Goal: Communication & Community: Answer question/provide support

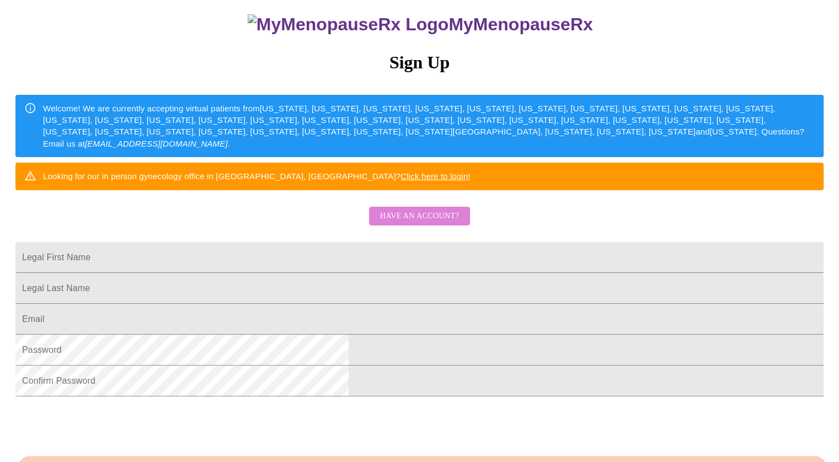
click at [419, 223] on span "Have an account?" at bounding box center [419, 217] width 79 height 14
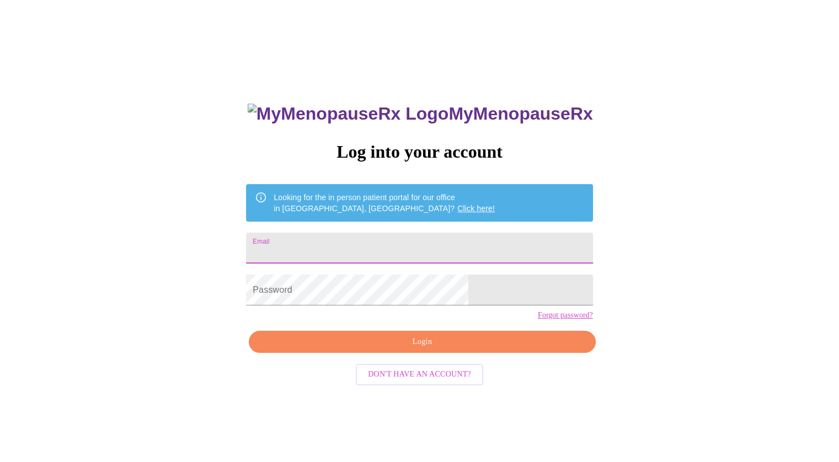
click at [397, 246] on input "Email" at bounding box center [419, 248] width 346 height 31
type input "amanda.harasty@gmail.com"
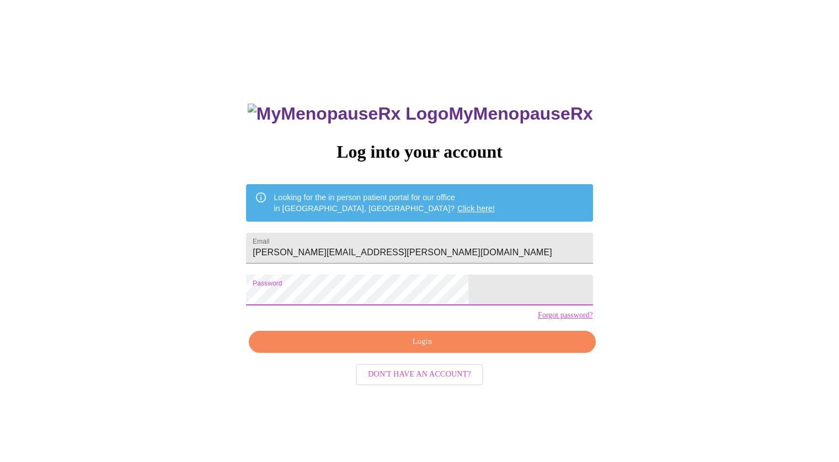
click at [485, 348] on div "MyMenopauseRx Log into your account Looking for the in person patient portal fo…" at bounding box center [419, 317] width 368 height 462
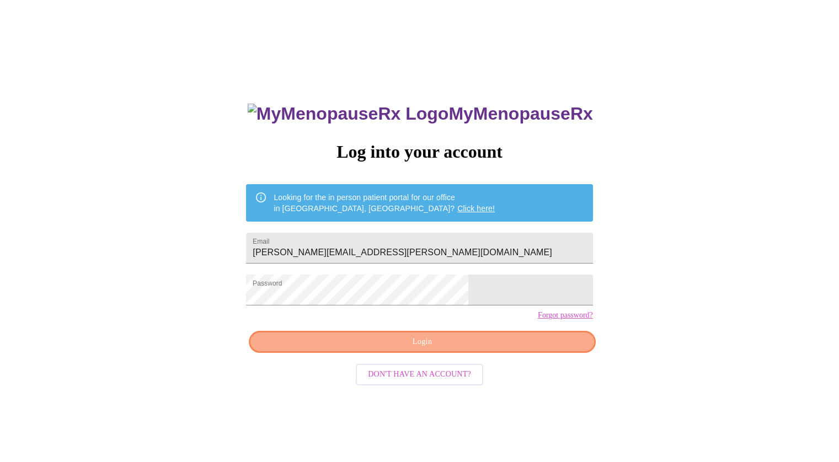
click at [490, 349] on span "Login" at bounding box center [421, 342] width 321 height 14
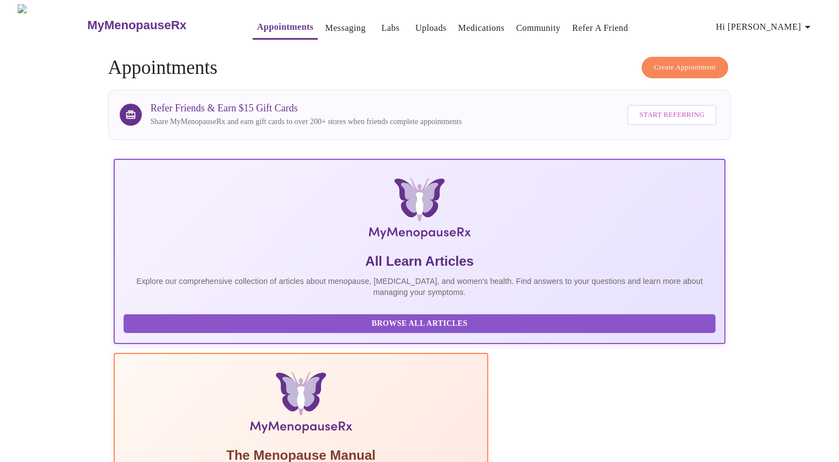
click at [771, 28] on span "Hi [PERSON_NAME]" at bounding box center [765, 26] width 98 height 15
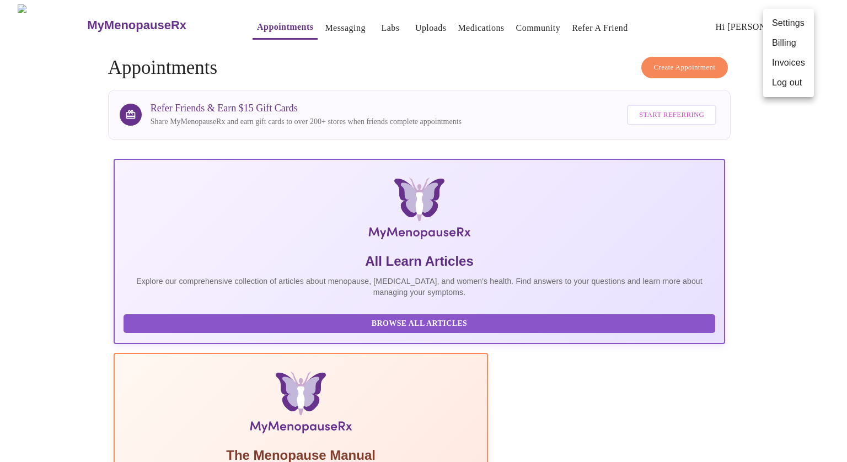
click at [444, 51] on div at bounding box center [423, 231] width 847 height 462
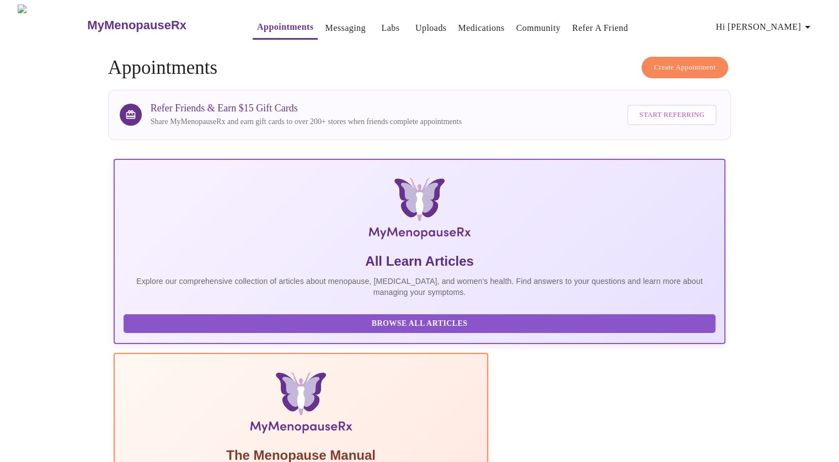
click at [325, 28] on link "Messaging" at bounding box center [345, 27] width 40 height 15
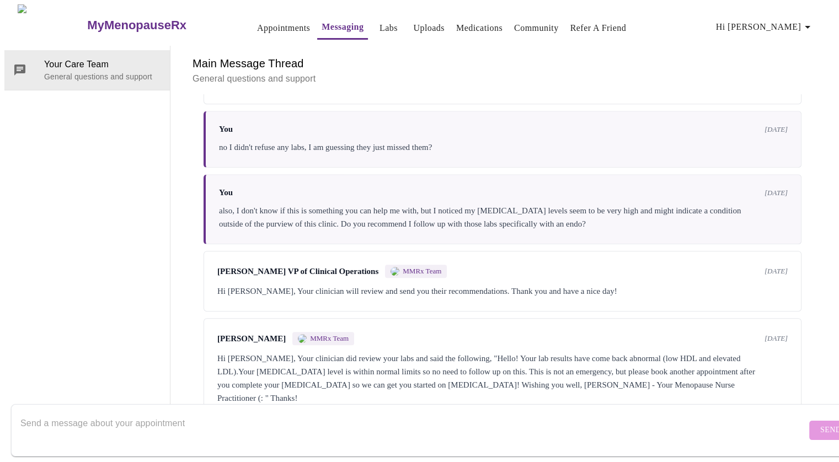
scroll to position [922, 0]
click at [351, 416] on textarea "Send a message about your appointment" at bounding box center [413, 430] width 786 height 35
click at [335, 430] on textarea "Send a message about your appointment" at bounding box center [413, 430] width 786 height 35
click at [456, 22] on link "Medications" at bounding box center [479, 27] width 46 height 15
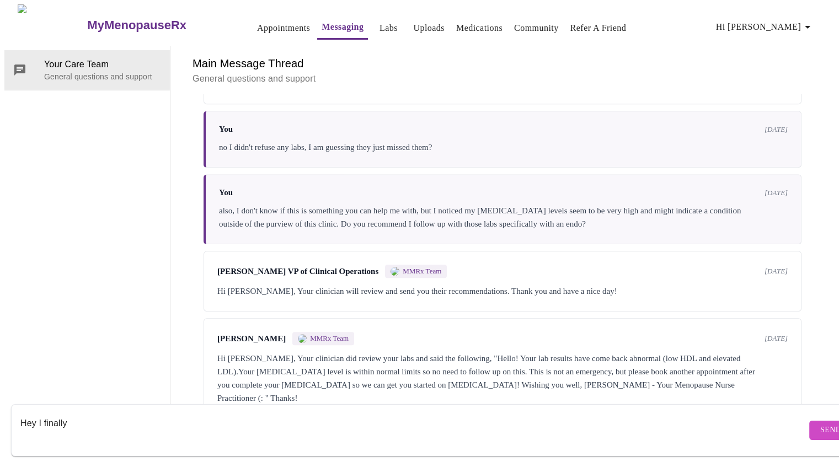
click at [195, 413] on textarea "Hey I finally" at bounding box center [413, 430] width 786 height 35
paste textarea "[MEDICAL_DATA] Vaginal Cream 0.01 %"
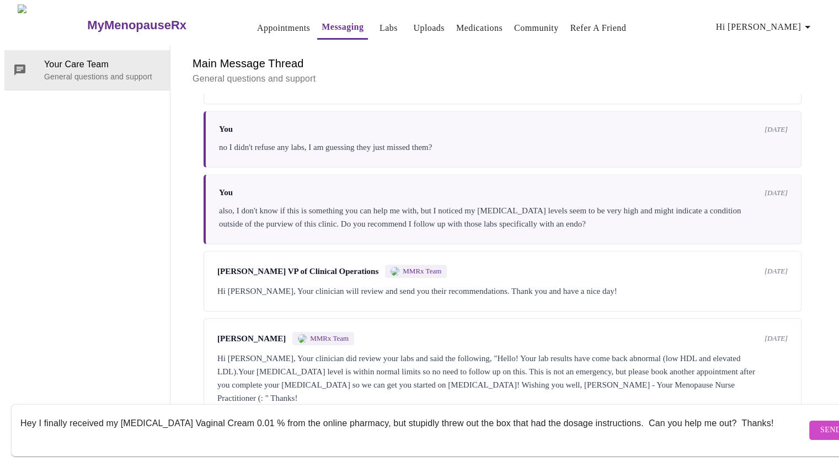
drag, startPoint x: 38, startPoint y: 416, endPoint x: 32, endPoint y: 415, distance: 5.8
click at [32, 415] on textarea "Hey I finally received my Estradiol Vaginal Cream 0.01 % from the online pharma…" at bounding box center [413, 430] width 786 height 35
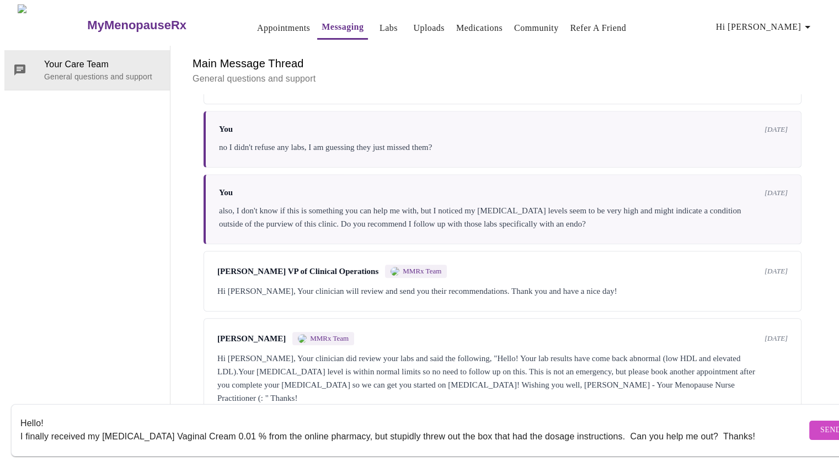
scroll to position [41, 0]
type textarea "Hello! I finally received my Estradiol Vaginal Cream 0.01 % from the online pha…"
click at [820, 424] on span "Send" at bounding box center [830, 431] width 21 height 14
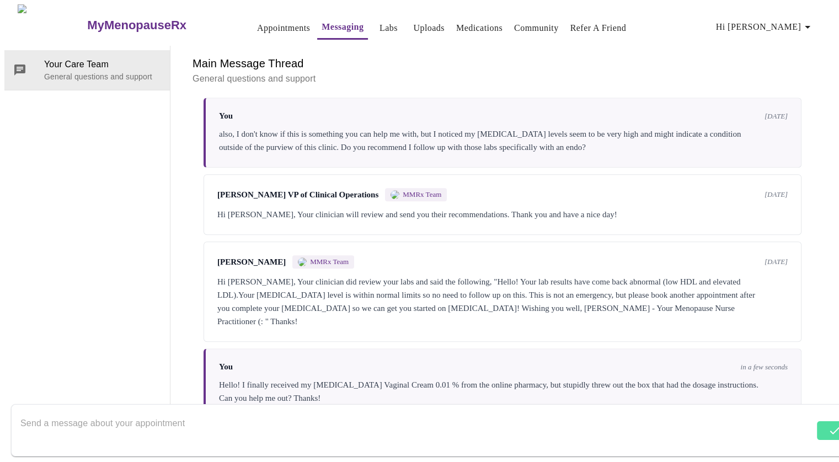
scroll to position [1001, 0]
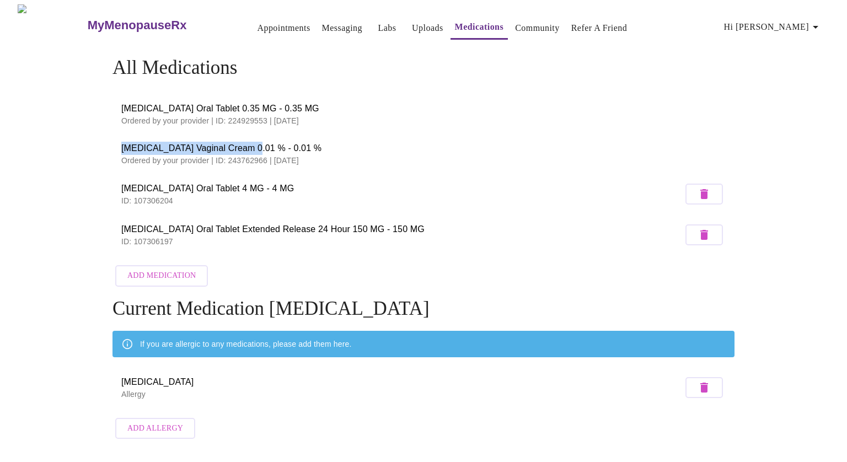
drag, startPoint x: 121, startPoint y: 147, endPoint x: 246, endPoint y: 148, distance: 124.7
click at [246, 148] on span "[MEDICAL_DATA] Vaginal Cream 0.01 % - 0.01 %" at bounding box center [423, 148] width 605 height 13
copy span "[MEDICAL_DATA] Vaginal Cream 0.01 %"
